Goal: Feedback & Contribution: Submit feedback/report problem

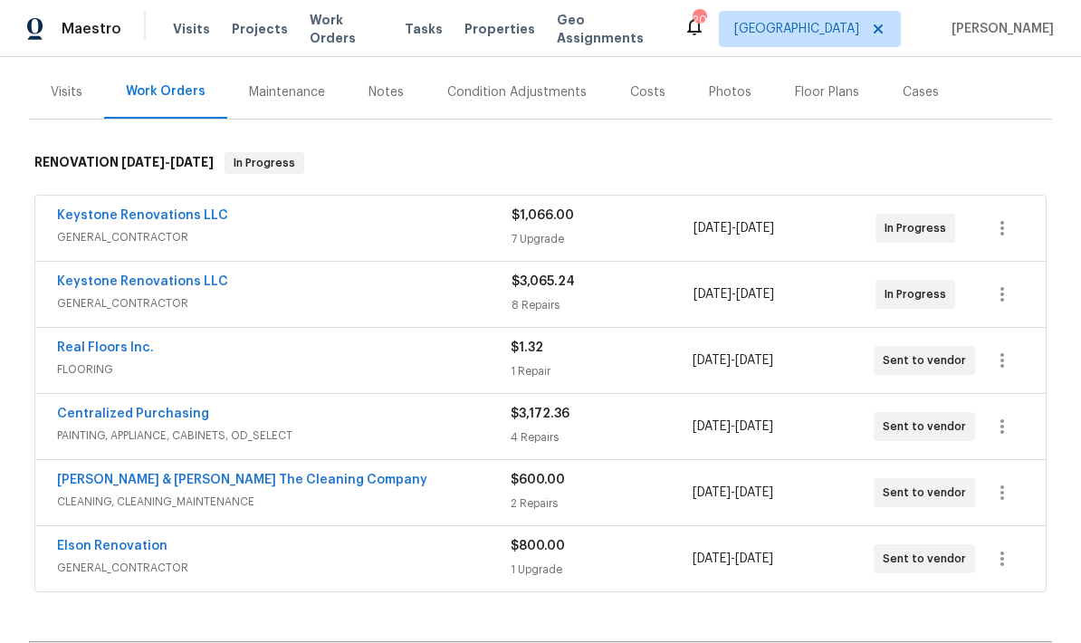
scroll to position [211, 0]
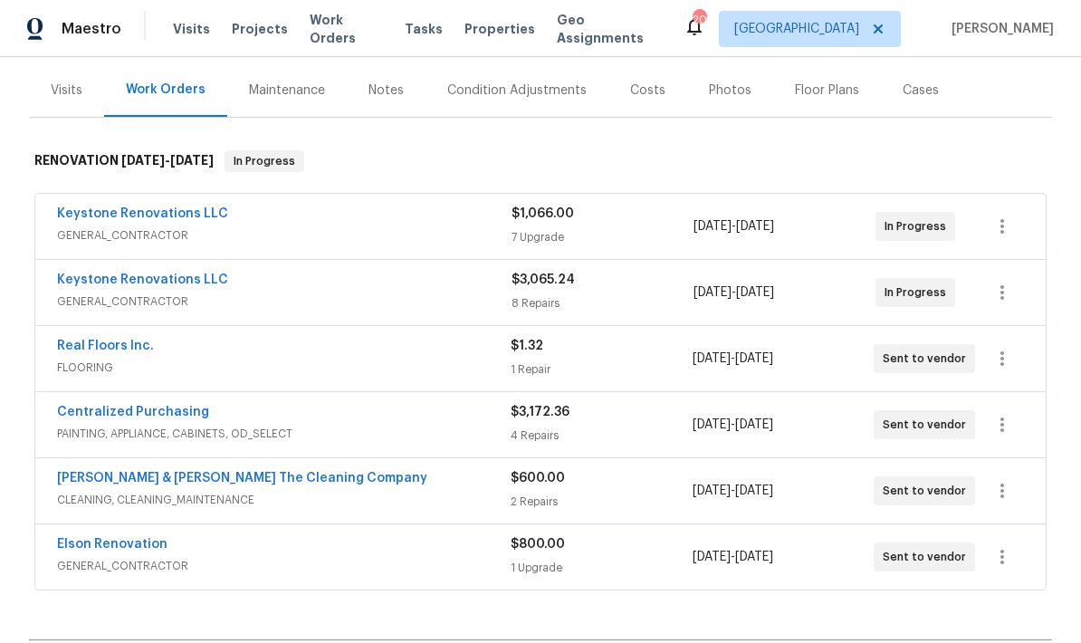
click at [458, 205] on div "Keystone Renovations LLC" at bounding box center [284, 216] width 454 height 22
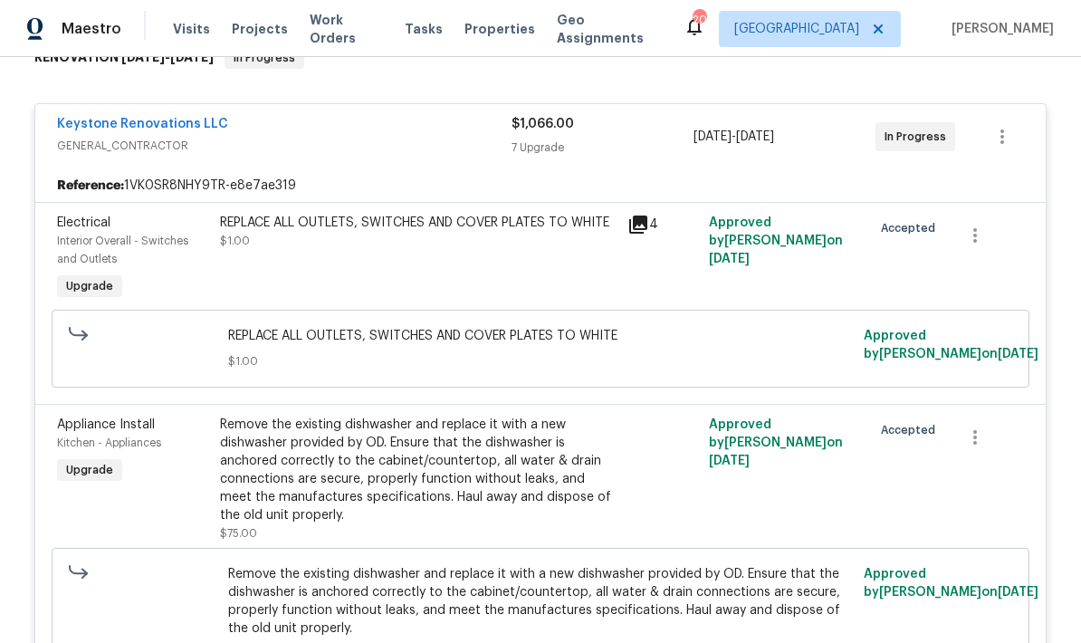
scroll to position [315, 0]
click at [487, 351] on span "$1.00" at bounding box center [541, 360] width 626 height 18
click at [464, 351] on span "$1.00" at bounding box center [541, 360] width 626 height 18
click at [445, 326] on span "REPLACE ALL OUTLETS, SWITCHES AND COVER PLATES TO WHITE" at bounding box center [541, 335] width 626 height 18
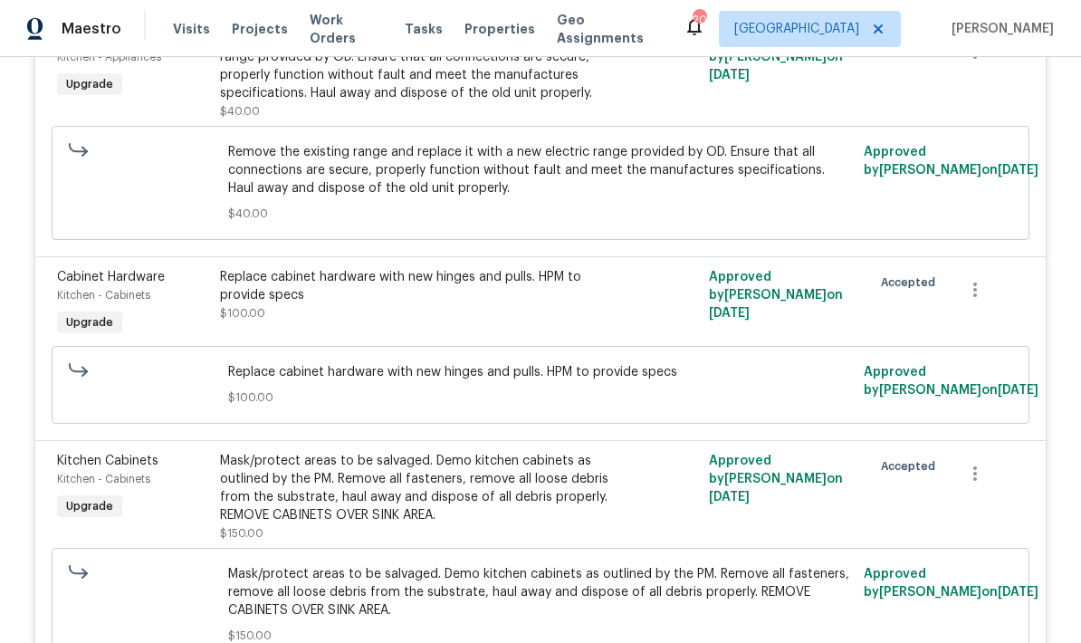
scroll to position [1264, 0]
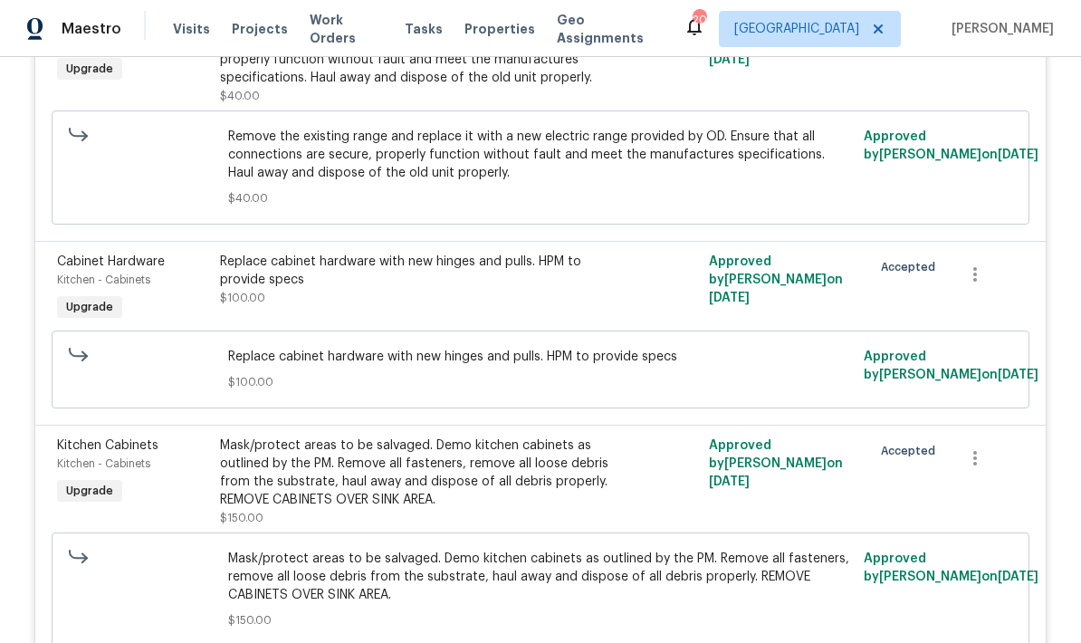
click at [464, 373] on span "$100.00" at bounding box center [541, 382] width 626 height 18
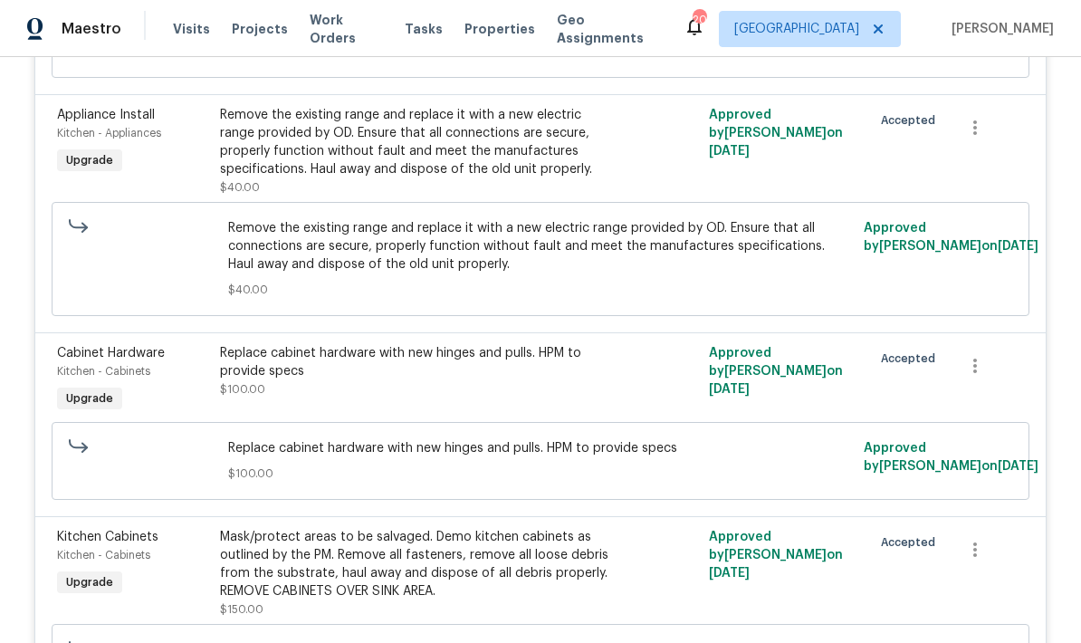
scroll to position [1189, 0]
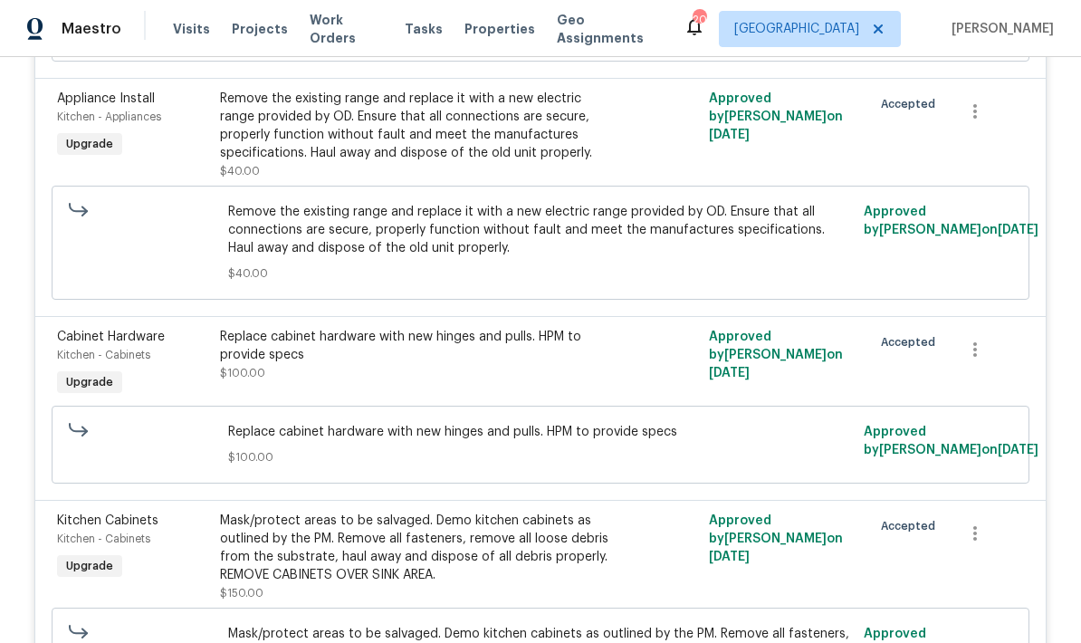
click at [298, 328] on div "Replace cabinet hardware with new hinges and pulls. HPM to provide specs $100.00" at bounding box center [418, 355] width 397 height 54
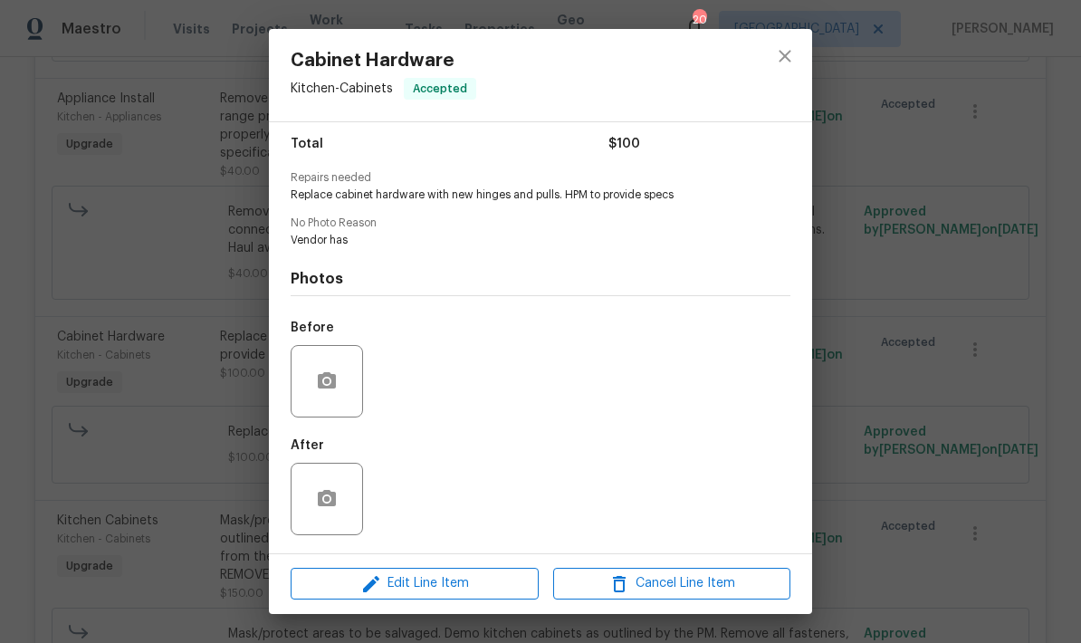
scroll to position [150, 0]
click at [781, 57] on icon "close" at bounding box center [785, 56] width 22 height 22
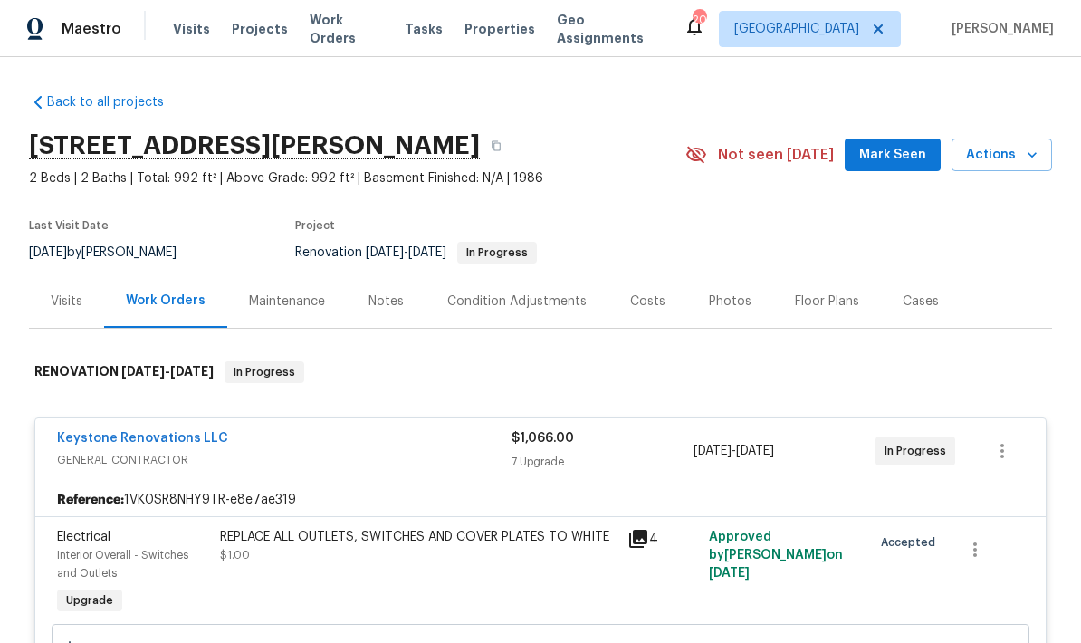
scroll to position [0, 0]
click at [388, 297] on div "Notes" at bounding box center [385, 301] width 35 height 18
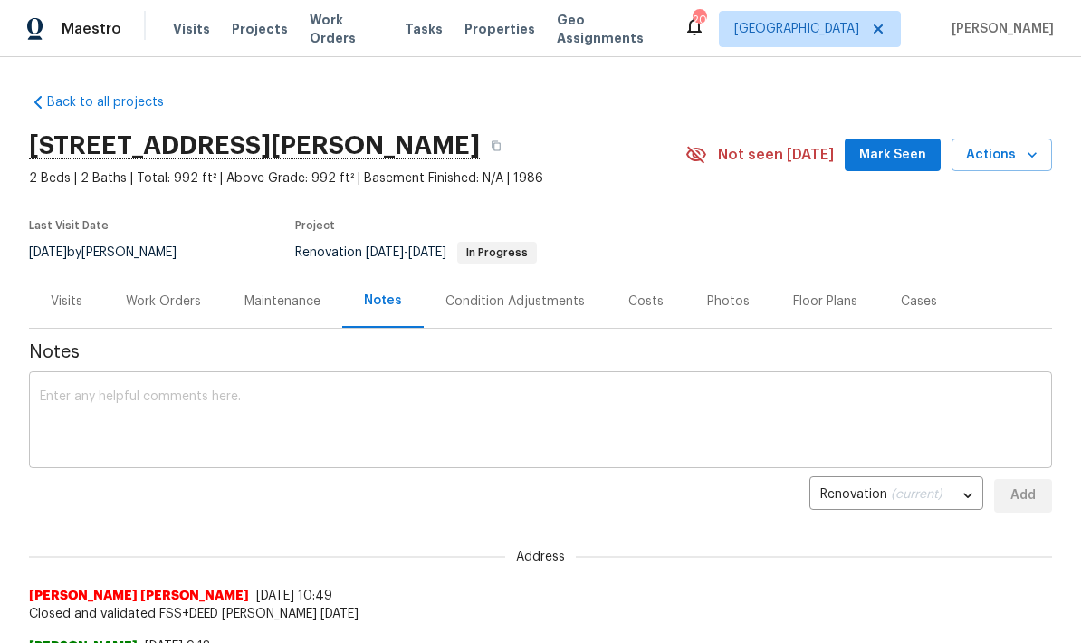
click at [239, 423] on textarea at bounding box center [540, 421] width 1001 height 63
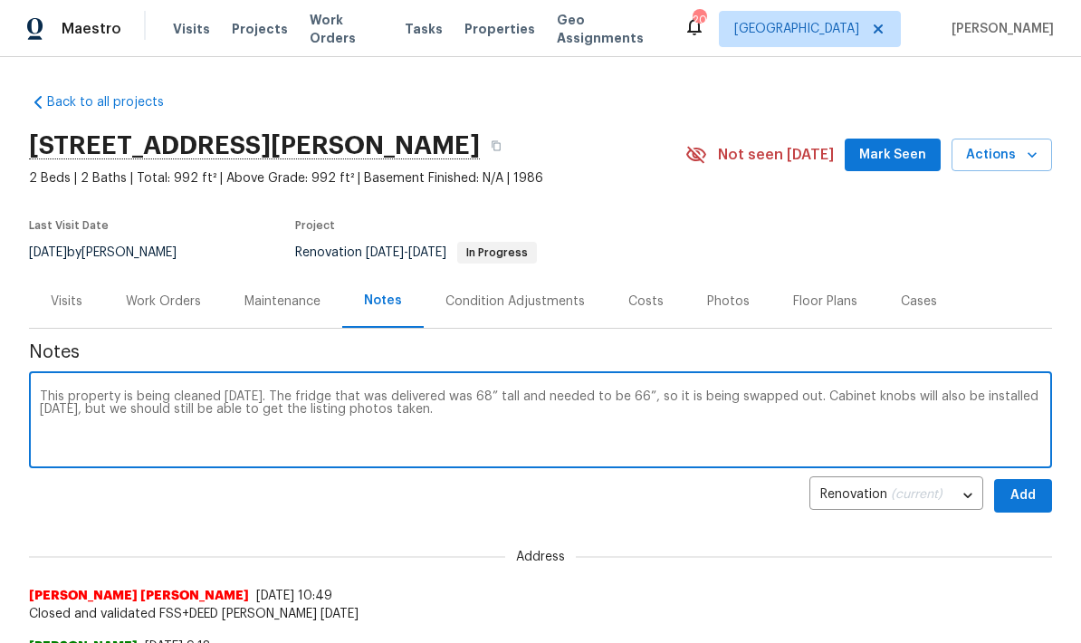
type textarea "This property is being cleaned [DATE]. The fridge that was delivered was 68” ta…"
click at [1025, 498] on span "Add" at bounding box center [1023, 495] width 29 height 23
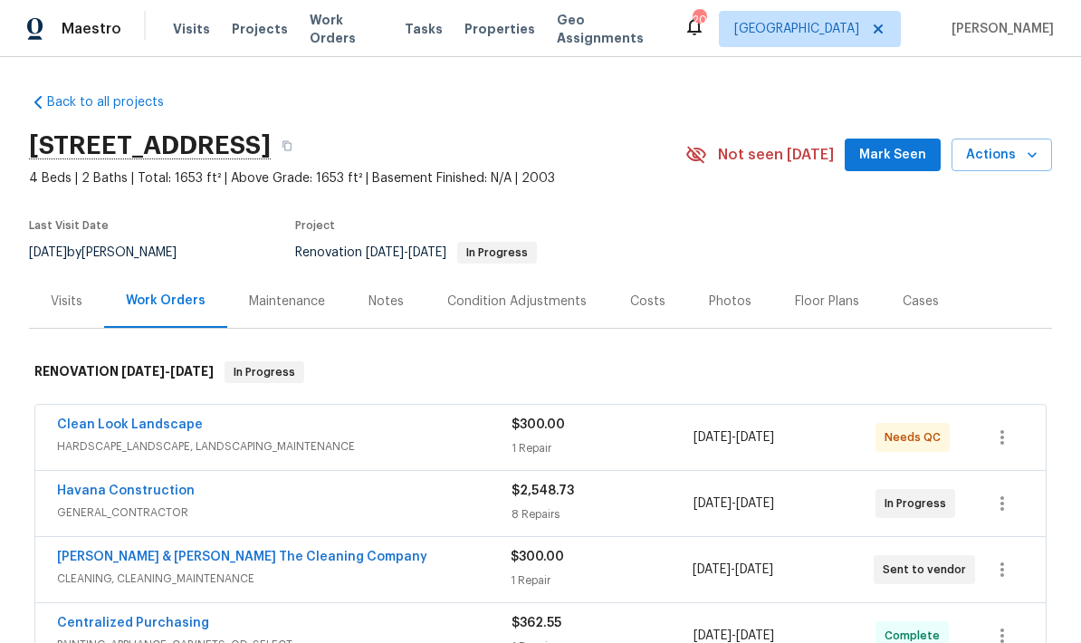
click at [394, 292] on div "Notes" at bounding box center [385, 301] width 35 height 18
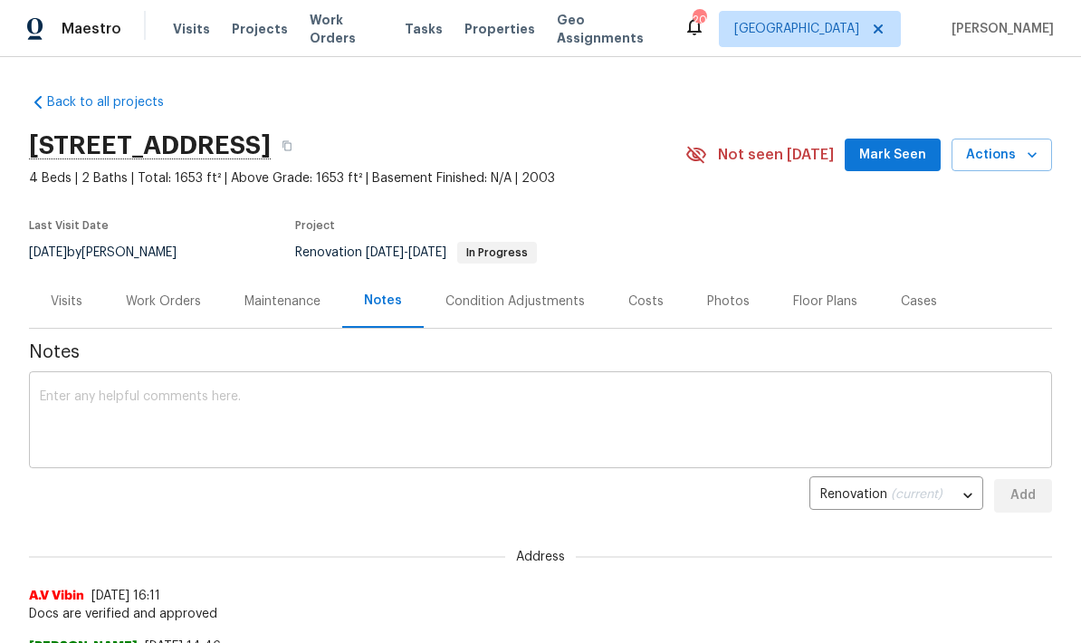
click at [324, 404] on textarea at bounding box center [540, 421] width 1001 height 63
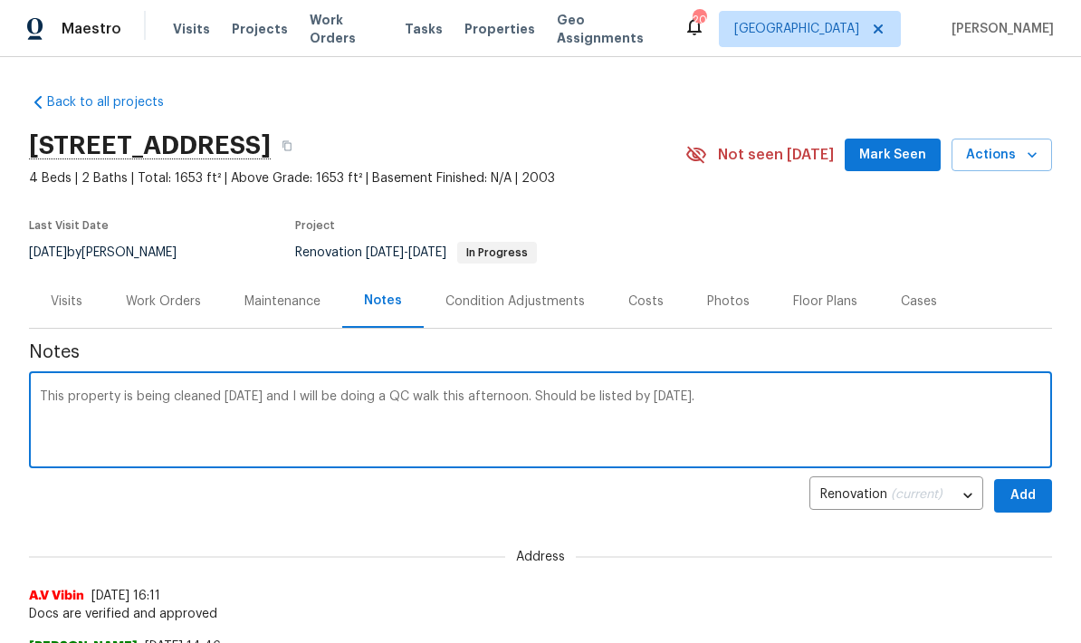
type textarea "This property is being cleaned today and I will be doing a QC walk this afterno…"
click at [1024, 495] on span "Add" at bounding box center [1023, 495] width 29 height 23
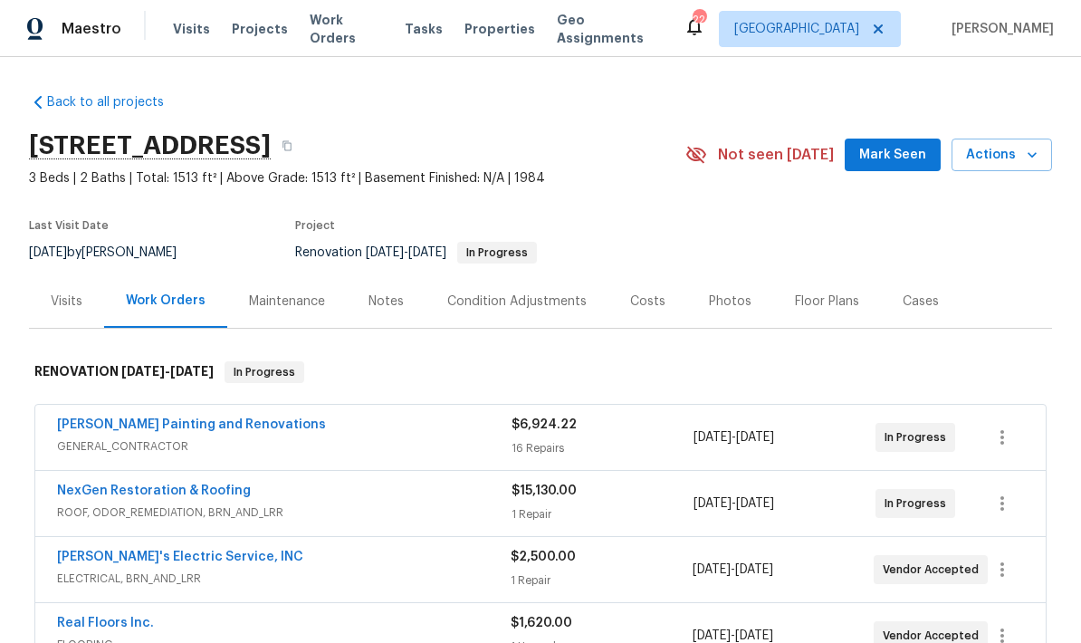
click at [378, 274] on div "Notes" at bounding box center [386, 300] width 79 height 53
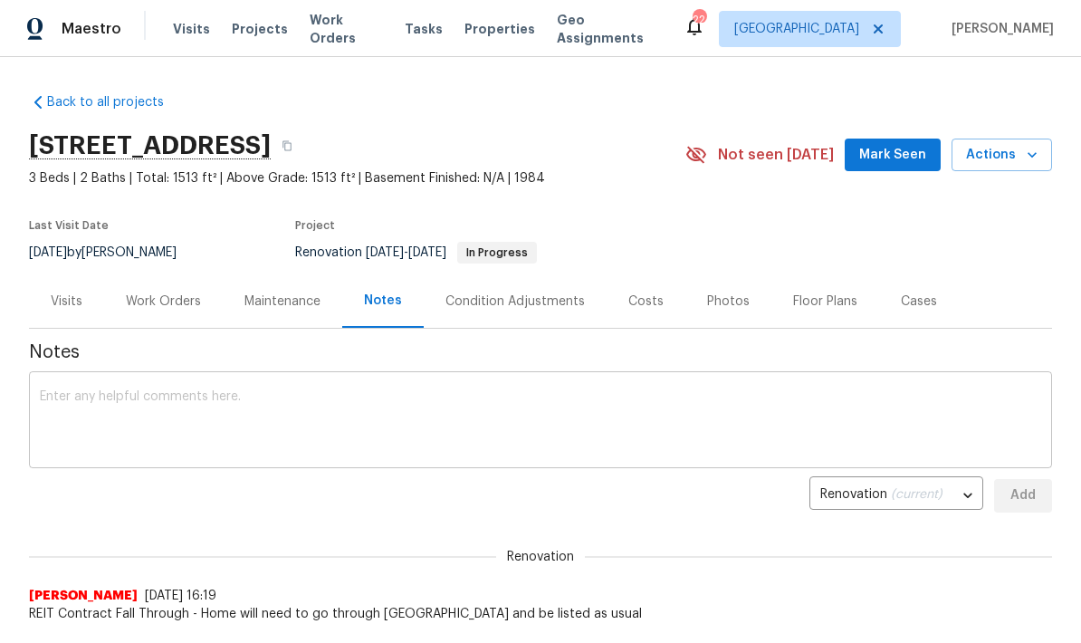
click at [452, 416] on textarea at bounding box center [540, 421] width 1001 height 63
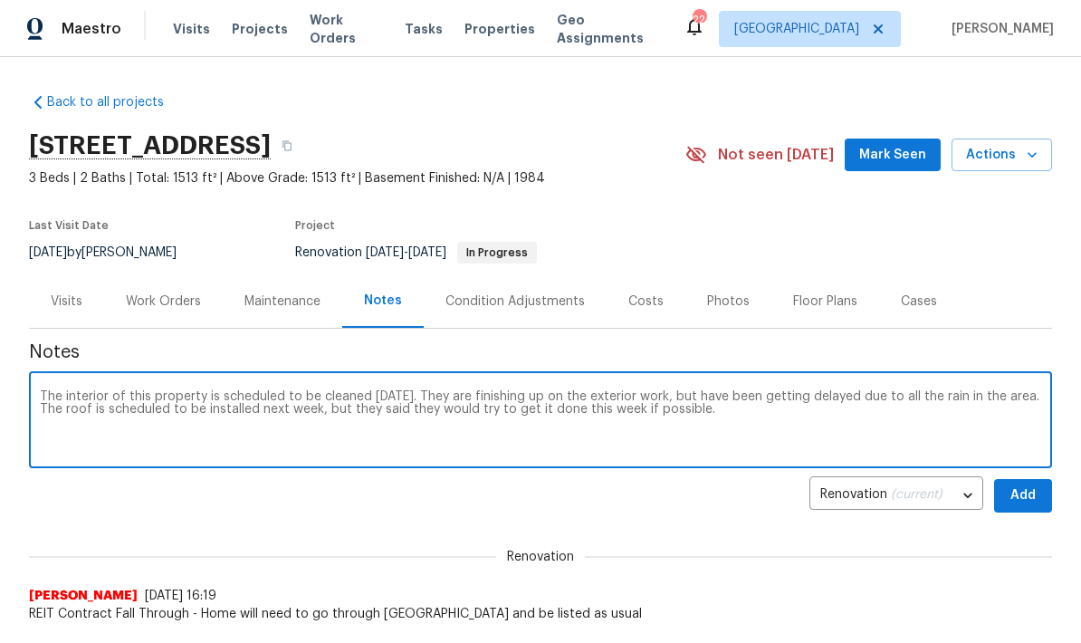
type textarea "The interior of this property is scheduled to be cleaned tomorrow. They are fin…"
click at [1022, 495] on span "Add" at bounding box center [1023, 495] width 29 height 23
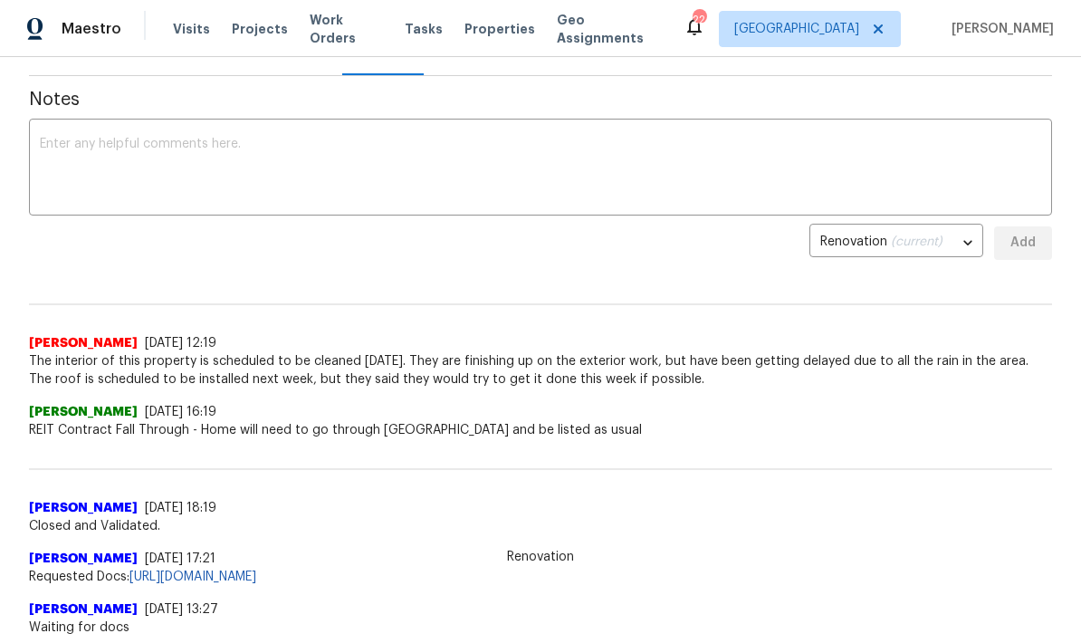
scroll to position [248, 0]
